Goal: Transaction & Acquisition: Purchase product/service

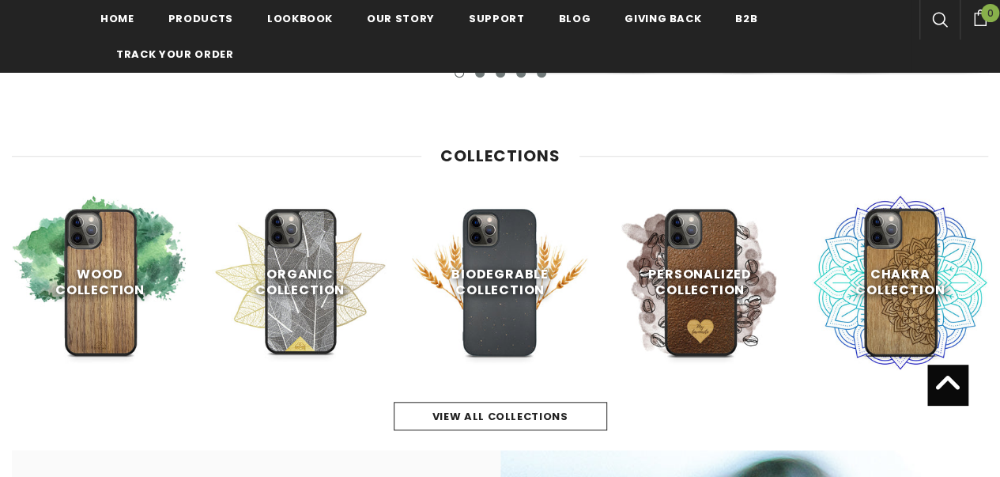
scroll to position [578, 0]
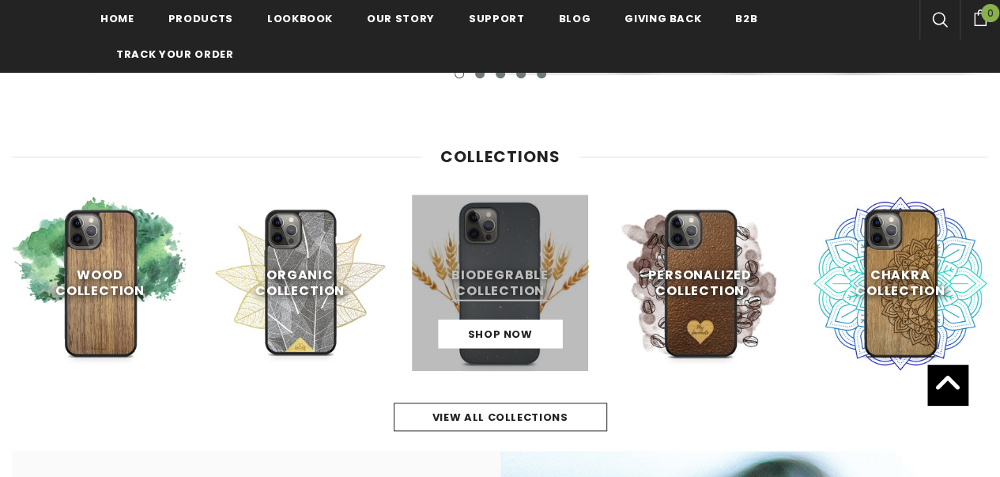
click at [557, 293] on link at bounding box center [500, 283] width 176 height 176
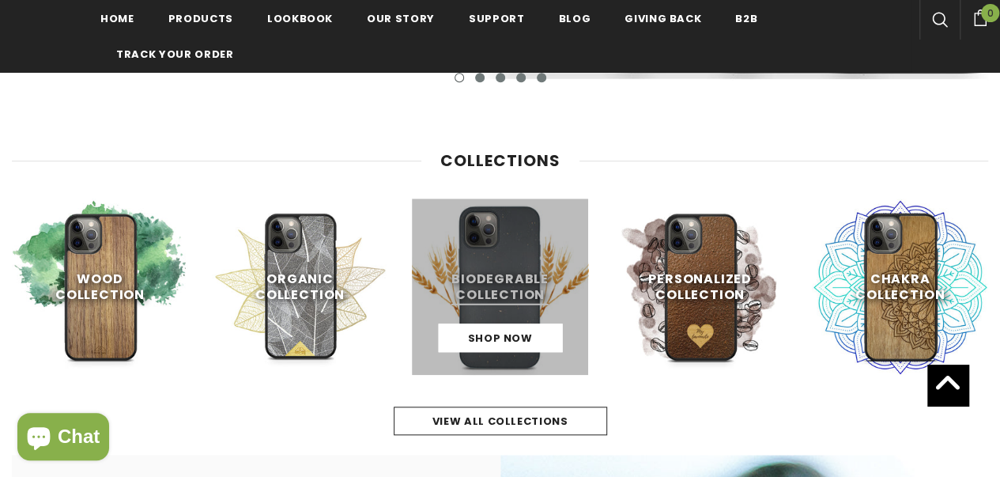
scroll to position [582, 0]
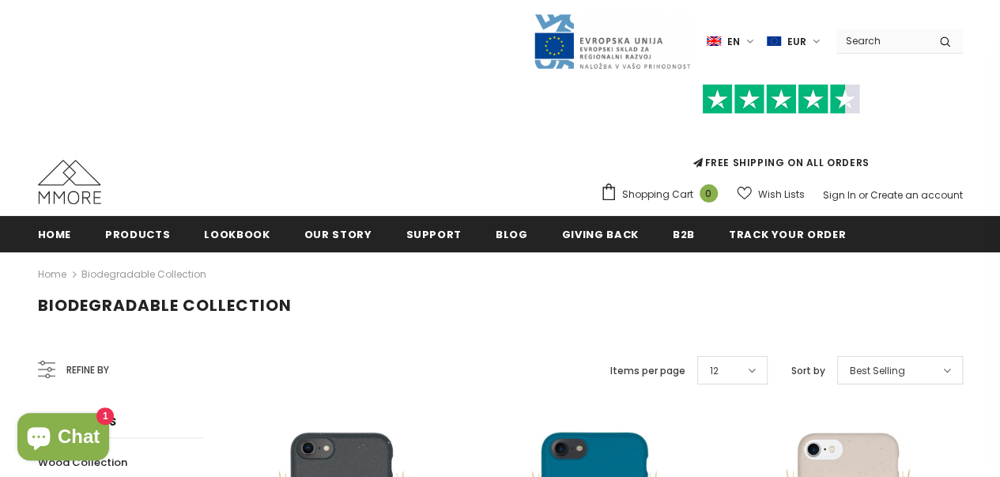
scroll to position [237, 0]
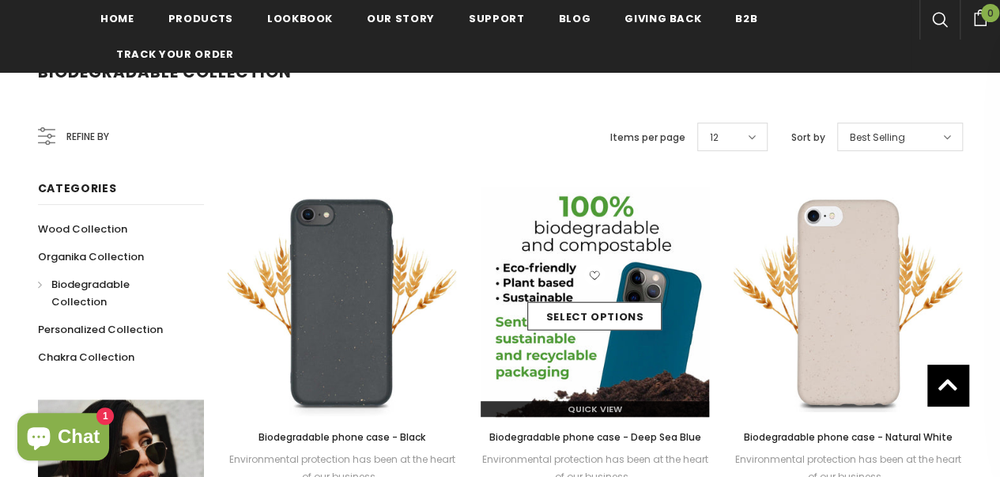
click at [585, 334] on div "Select options" at bounding box center [595, 302] width 229 height 75
click at [592, 320] on link "Select options" at bounding box center [595, 316] width 134 height 28
